Goal: Register for event/course

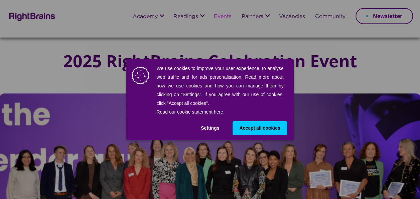
click at [365, 111] on div "We use cookies to improve your user experience, to analyse web traffic and for …" at bounding box center [210, 99] width 420 height 199
click at [276, 127] on span "Accept all cookies" at bounding box center [259, 127] width 41 height 7
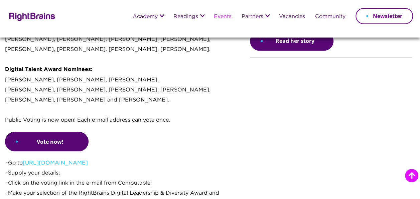
scroll to position [568, 0]
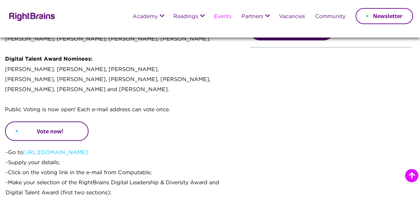
click at [54, 121] on link "Vote now!" at bounding box center [47, 130] width 84 height 19
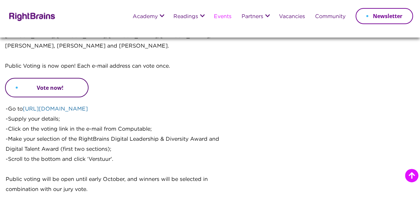
scroll to position [635, 0]
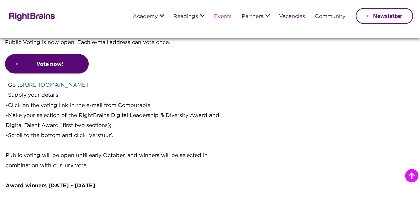
click at [47, 83] on link "[URL][DOMAIN_NAME]" at bounding box center [55, 85] width 65 height 5
